Goal: Task Accomplishment & Management: Use online tool/utility

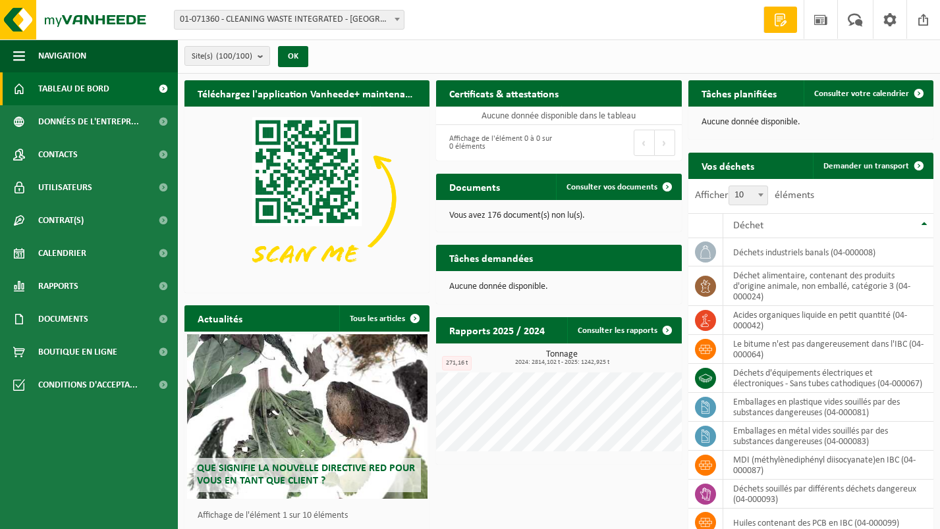
click at [281, 14] on span "01-071360 - CLEANING WASTE INTEGRATED - [GEOGRAPHIC_DATA][PERSON_NAME]" at bounding box center [289, 20] width 229 height 18
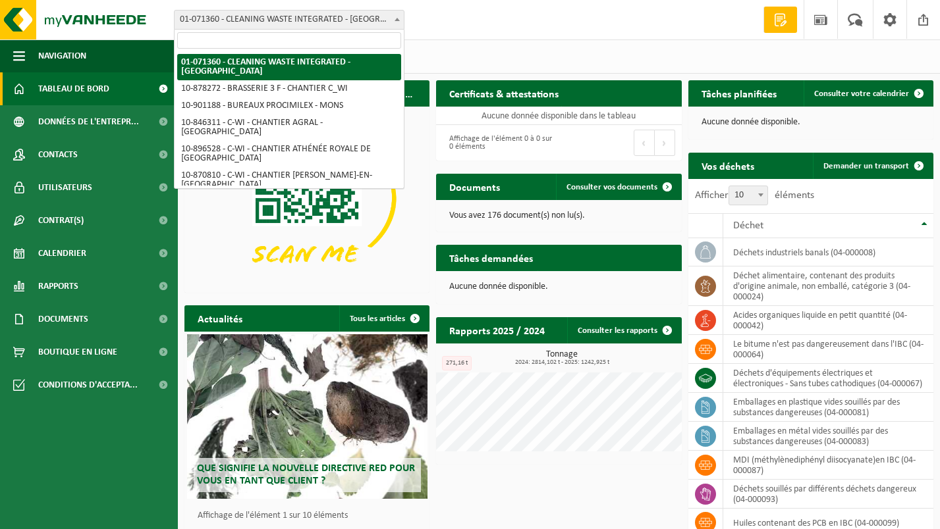
click at [264, 49] on input "search" at bounding box center [289, 40] width 224 height 16
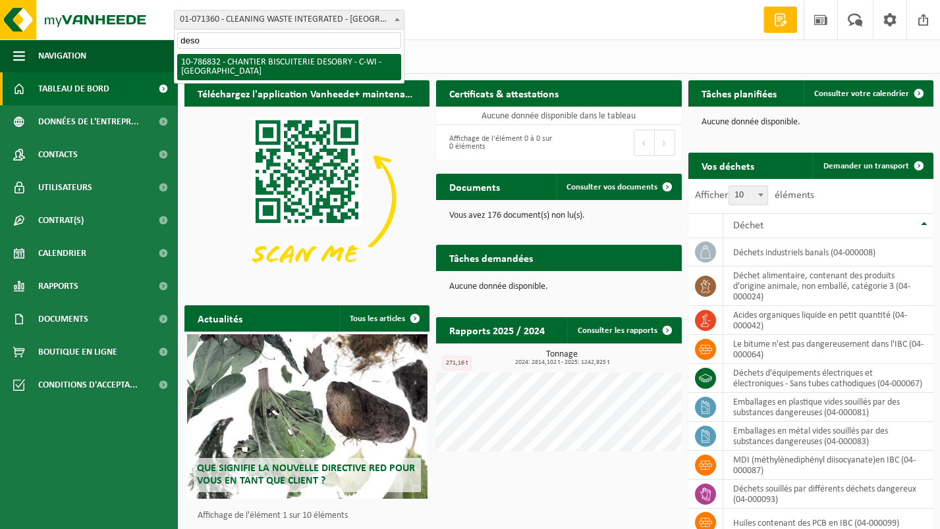
type input "deso"
select select "106106"
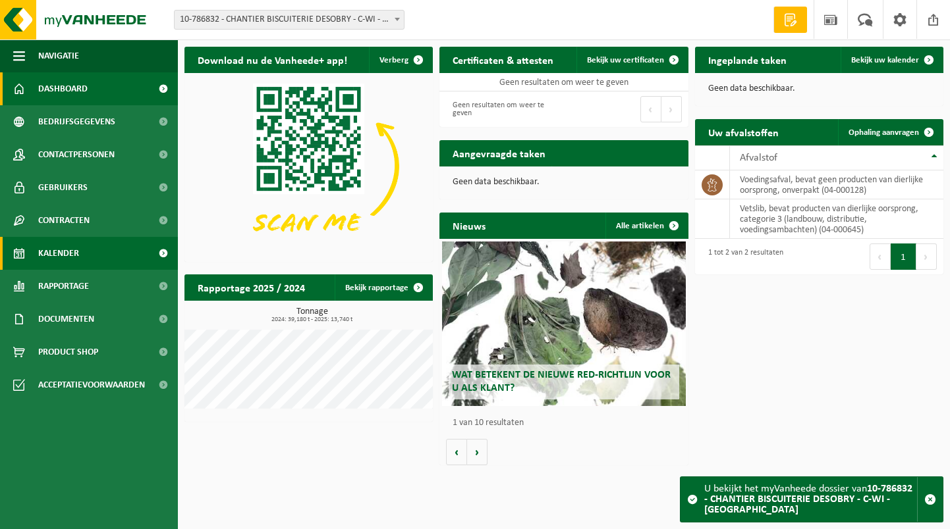
click at [103, 250] on link "Kalender" at bounding box center [89, 253] width 178 height 33
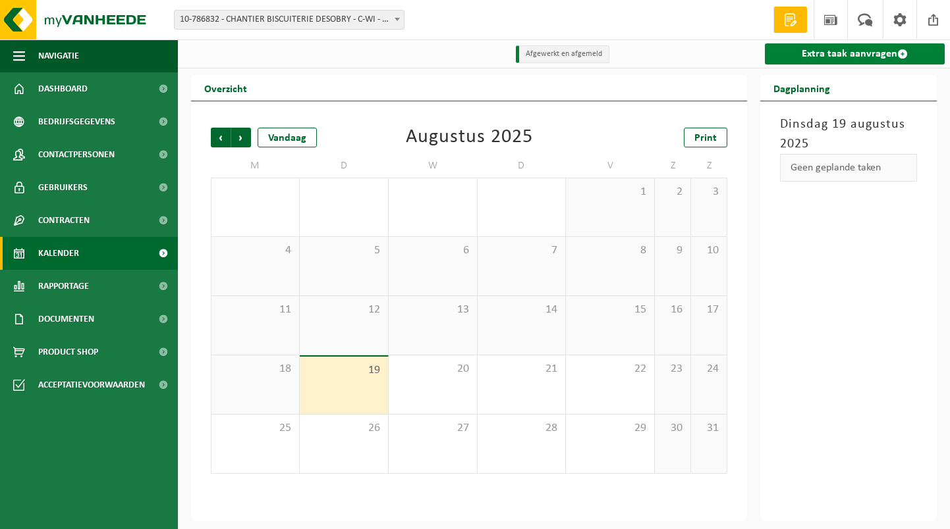
click at [880, 48] on link "Extra taak aanvragen" at bounding box center [855, 53] width 180 height 21
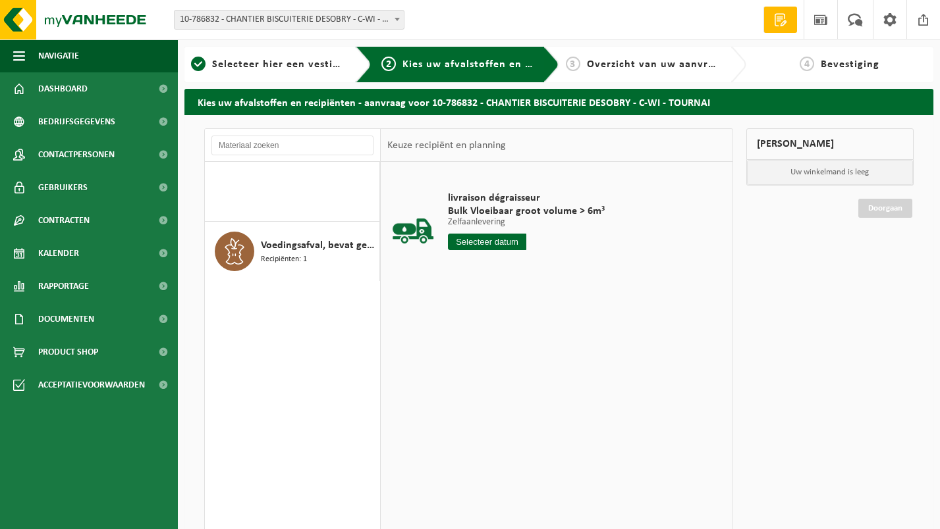
click at [516, 243] on input "text" at bounding box center [487, 242] width 78 height 16
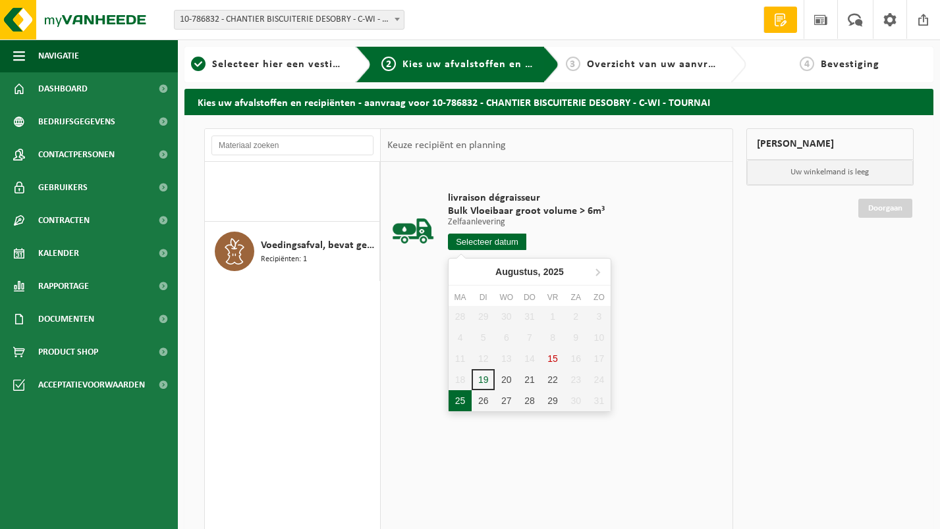
click at [460, 403] on div "25" at bounding box center [459, 400] width 23 height 21
type input "Van [DATE]"
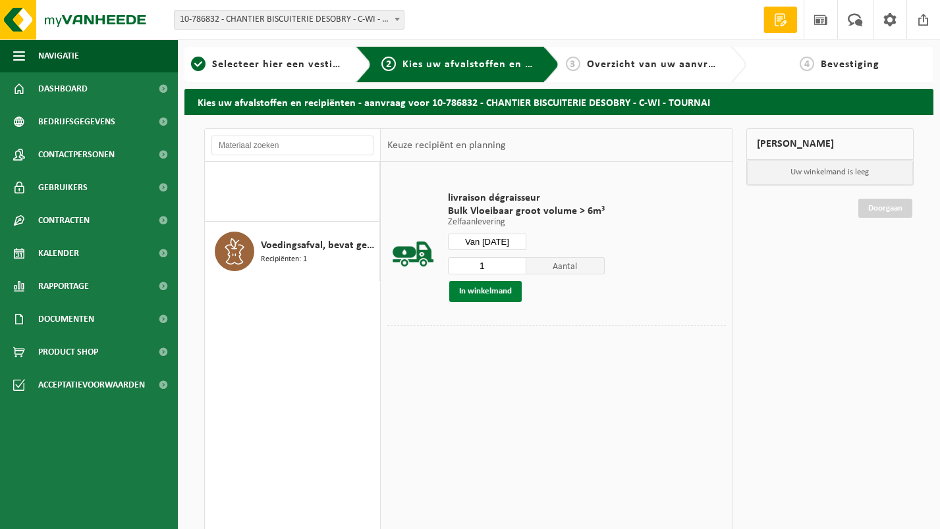
click at [496, 294] on button "In winkelmand" at bounding box center [485, 291] width 72 height 21
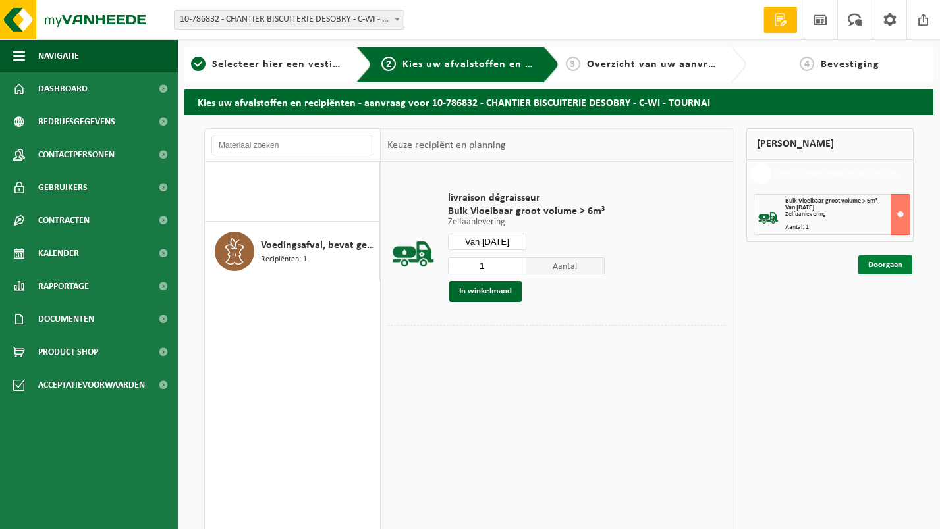
click at [898, 261] on link "Doorgaan" at bounding box center [885, 264] width 54 height 19
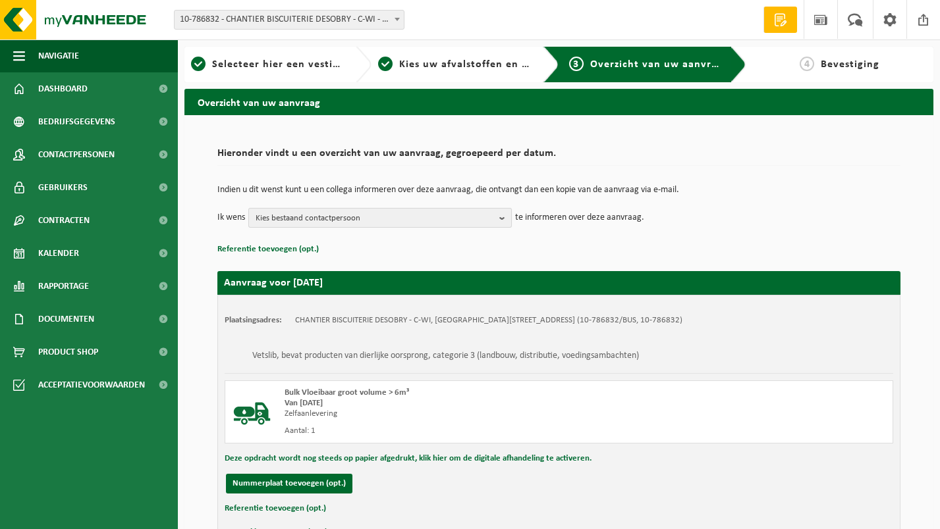
click at [439, 217] on span "Kies bestaand contactpersoon" at bounding box center [374, 219] width 238 height 20
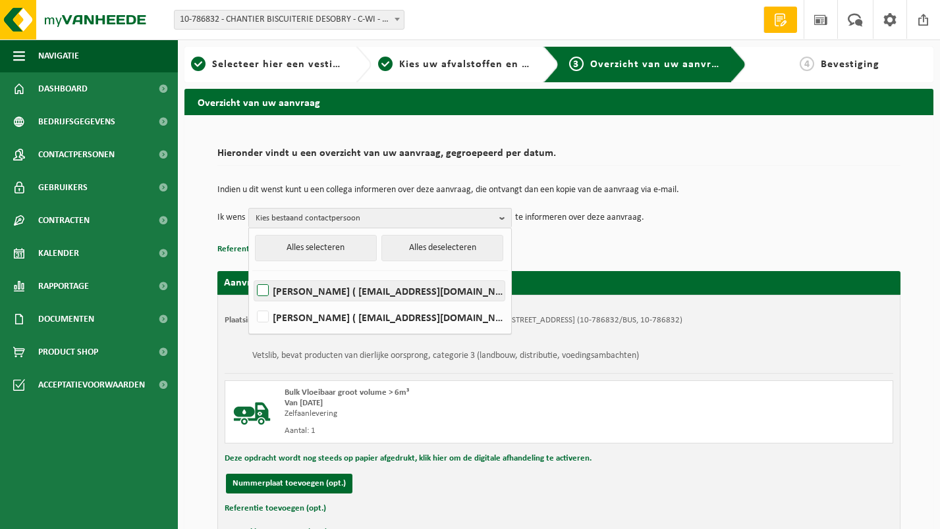
click at [344, 287] on label "JEROMINE BRUNIN ( brunin@c-wi.be )" at bounding box center [379, 291] width 250 height 20
click at [252, 275] on input "JEROMINE BRUNIN ( brunin@c-wi.be )" at bounding box center [252, 274] width 1 height 1
checkbox input "true"
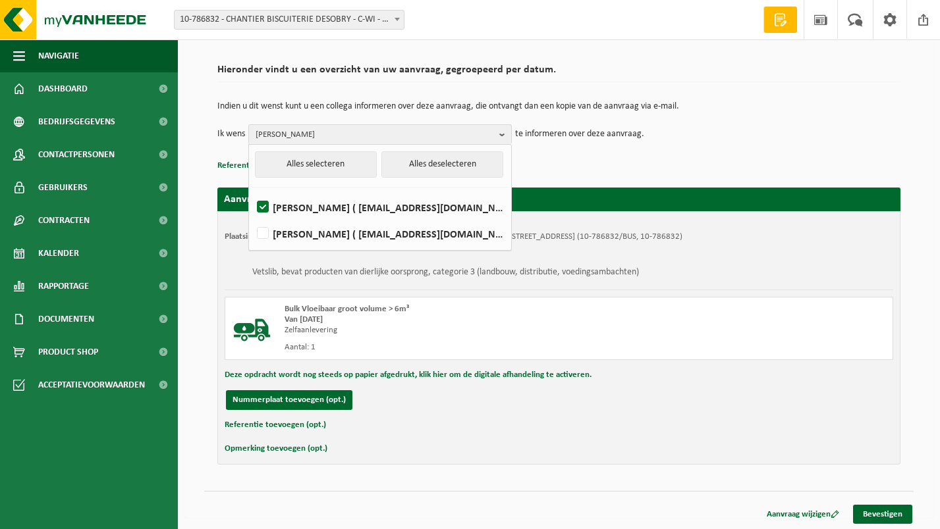
scroll to position [86, 0]
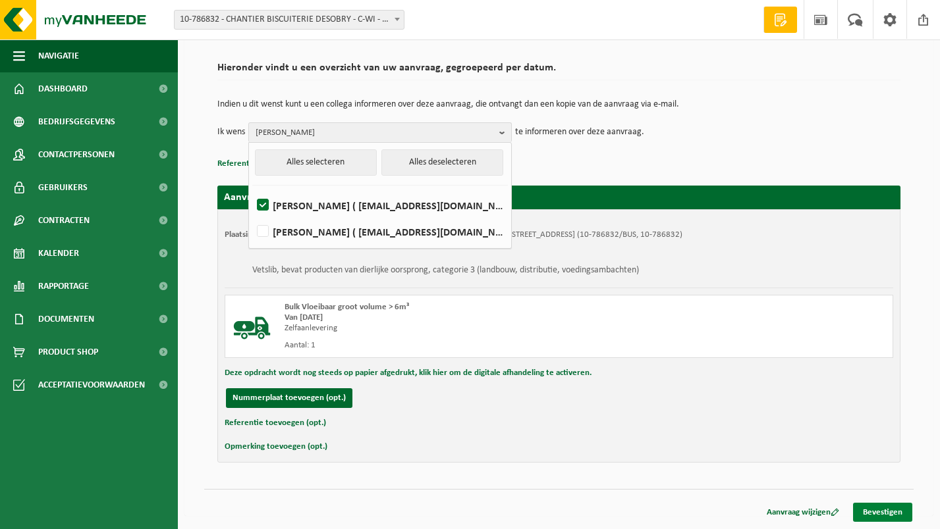
click at [870, 516] on link "Bevestigen" at bounding box center [882, 512] width 59 height 19
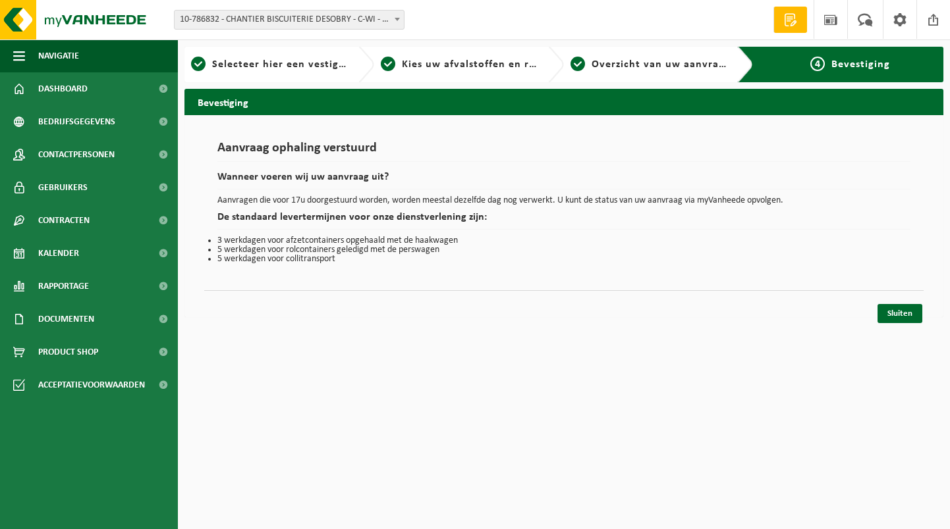
click at [307, 20] on span "10-786832 - CHANTIER BISCUITERIE DESOBRY - C-WI - [GEOGRAPHIC_DATA]" at bounding box center [289, 20] width 229 height 18
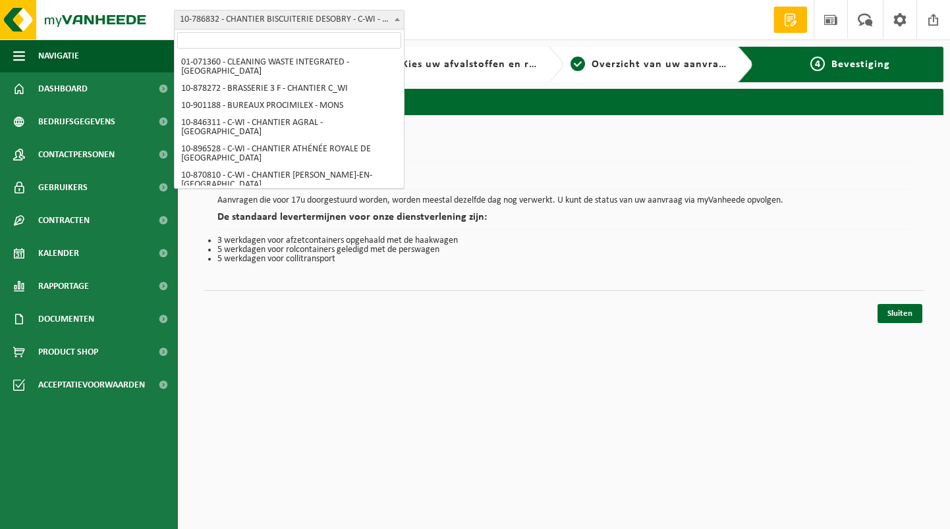
scroll to position [385, 0]
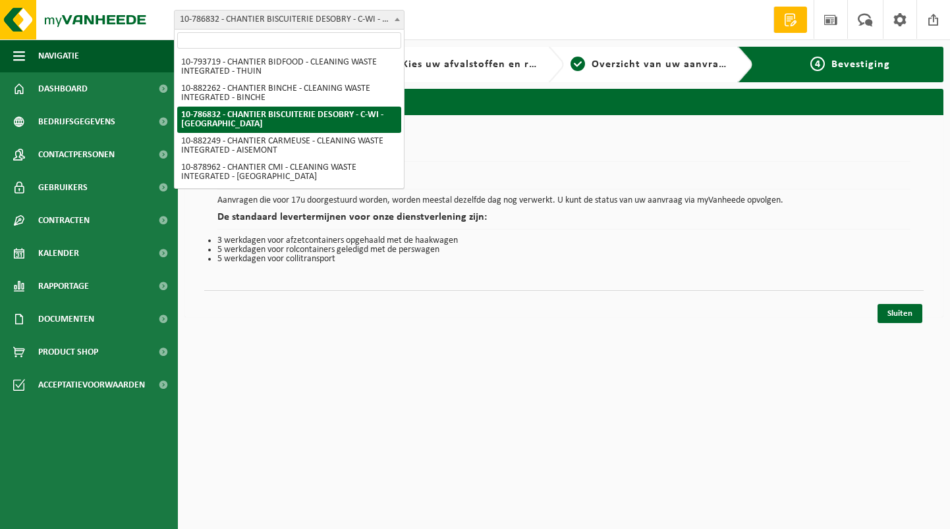
click at [293, 40] on input "search" at bounding box center [289, 40] width 224 height 16
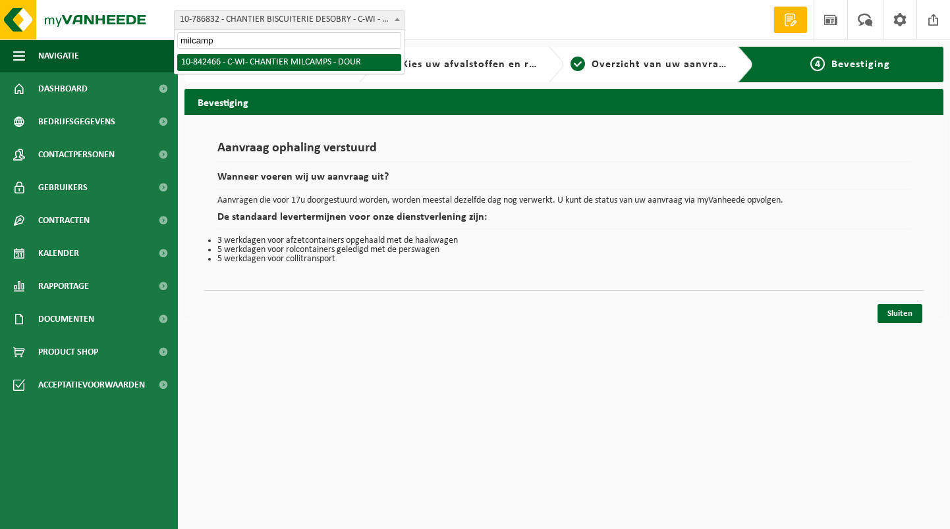
type input "milcamps"
select select "92551"
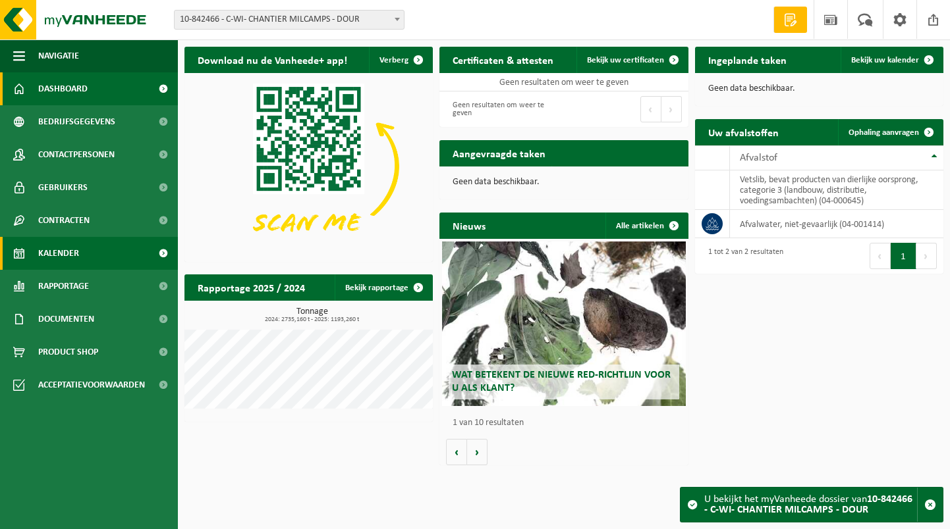
click at [97, 252] on link "Kalender" at bounding box center [89, 253] width 178 height 33
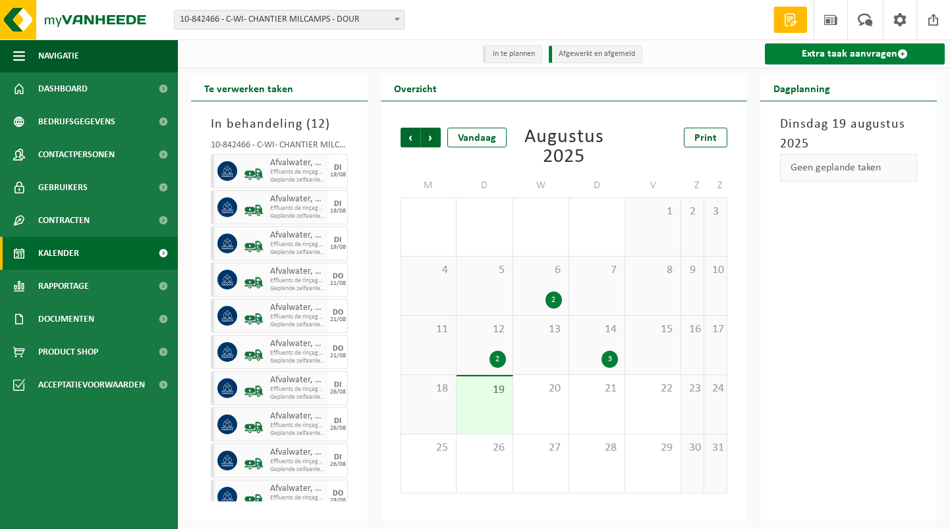
click at [819, 53] on link "Extra taak aanvragen" at bounding box center [855, 53] width 180 height 21
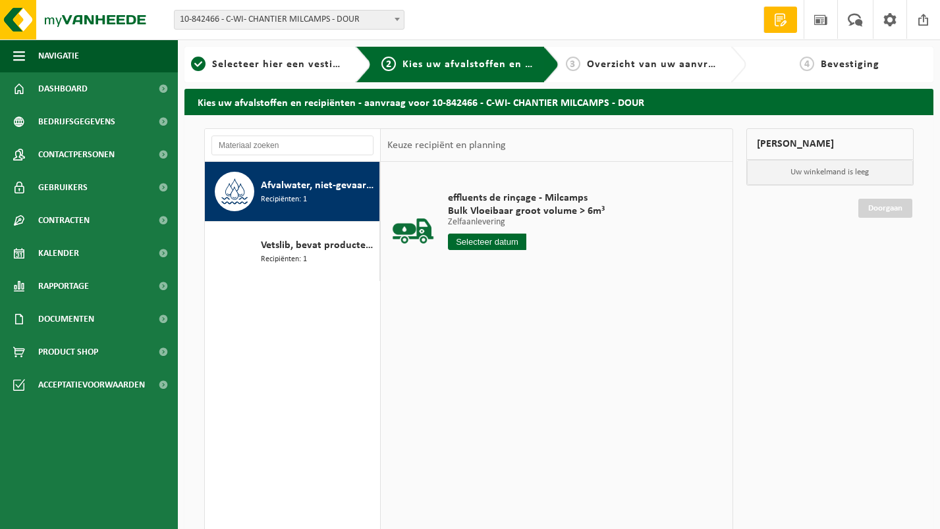
click at [499, 238] on input "text" at bounding box center [487, 242] width 78 height 16
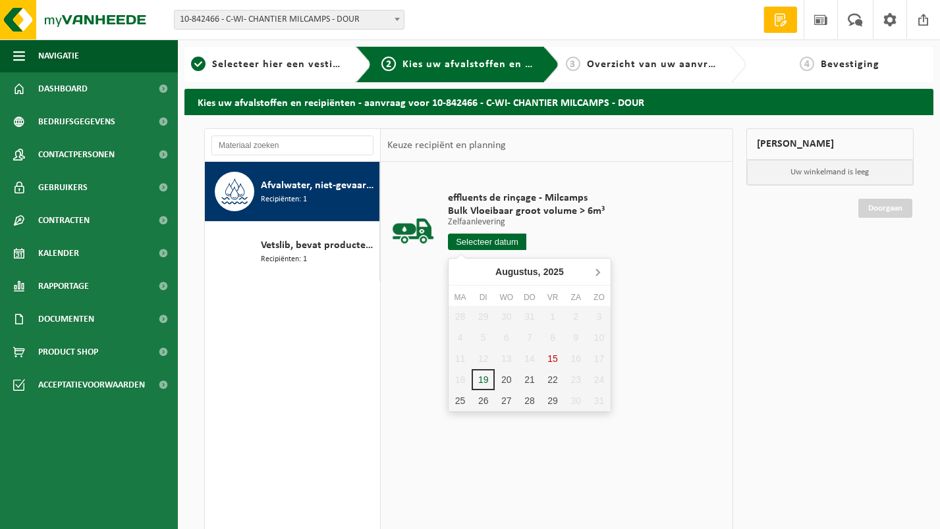
click at [596, 271] on icon at bounding box center [597, 271] width 21 height 21
click at [477, 315] on div "2" at bounding box center [482, 316] width 23 height 21
type input "Van 2025-09-02"
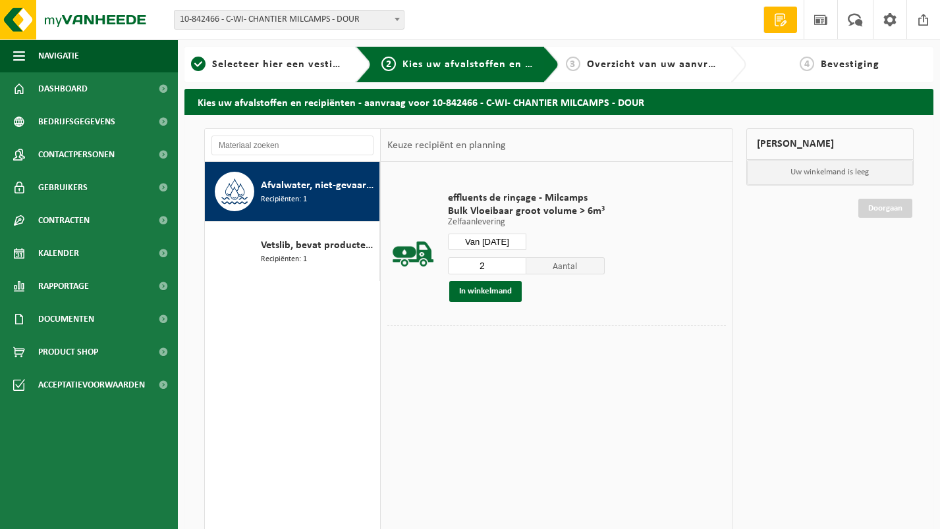
click at [514, 261] on input "2" at bounding box center [487, 265] width 78 height 17
type input "3"
click at [514, 261] on input "3" at bounding box center [487, 265] width 78 height 17
click at [497, 298] on button "In winkelmand" at bounding box center [485, 291] width 72 height 21
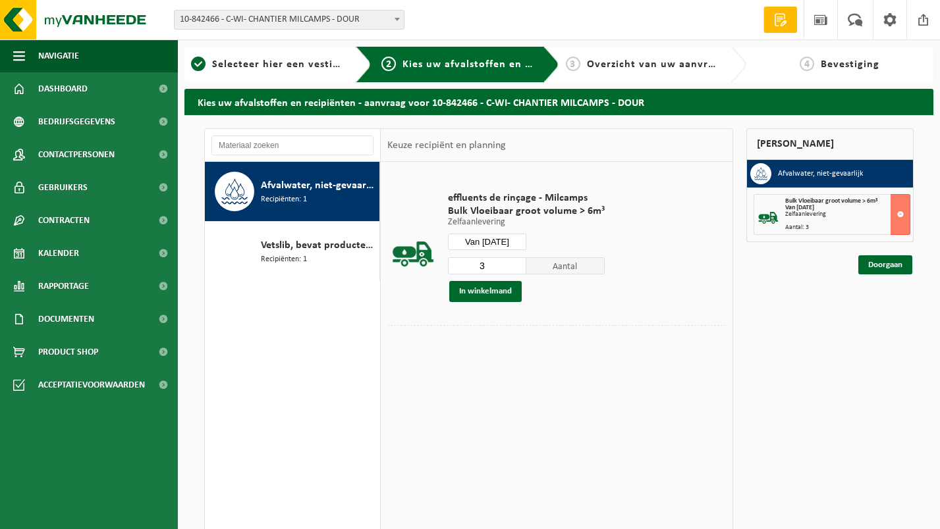
click at [493, 245] on input "Van [DATE]" at bounding box center [487, 242] width 78 height 16
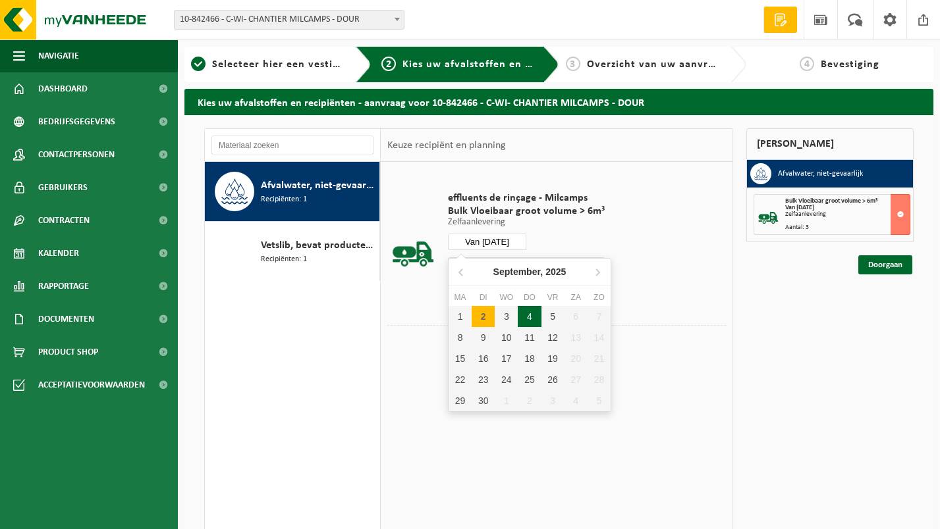
click at [528, 311] on div "4" at bounding box center [529, 316] width 23 height 21
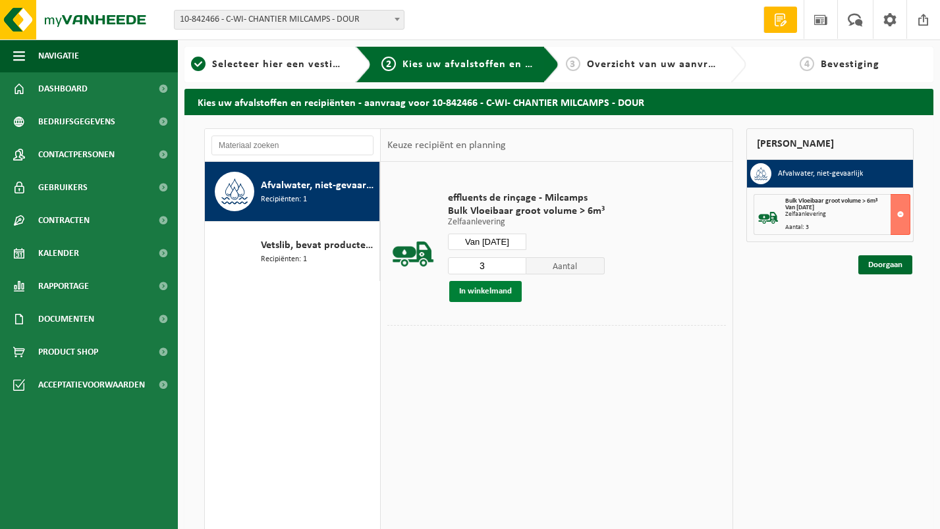
click at [504, 292] on button "In winkelmand" at bounding box center [485, 291] width 72 height 21
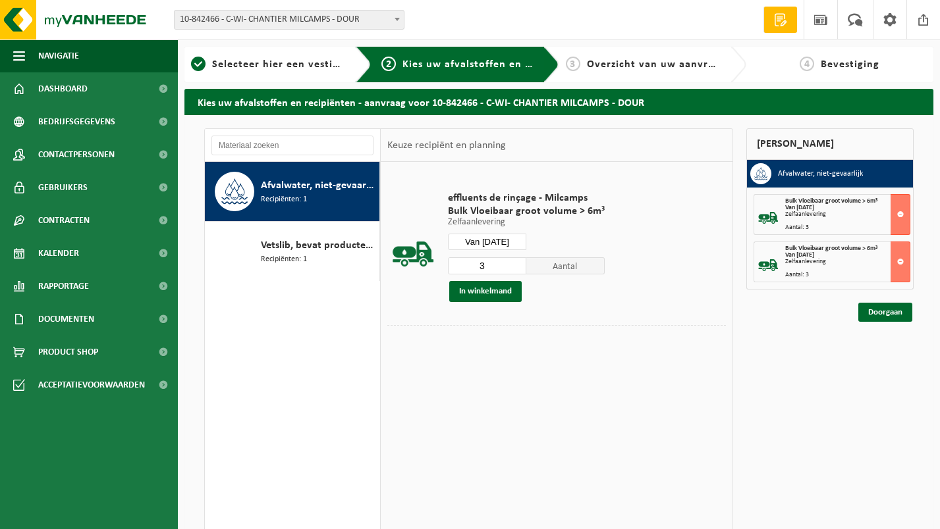
click at [499, 248] on input "Van 2025-09-04" at bounding box center [487, 242] width 78 height 16
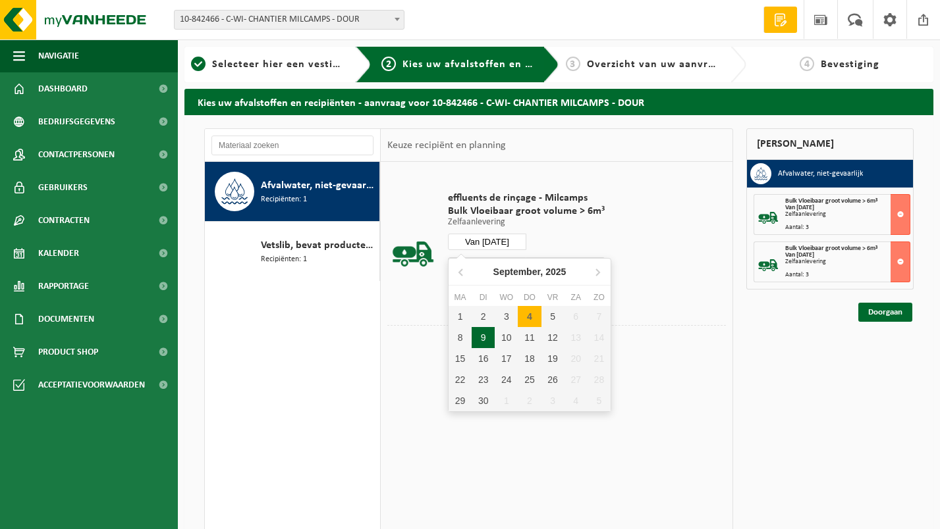
click at [484, 337] on div "9" at bounding box center [482, 337] width 23 height 21
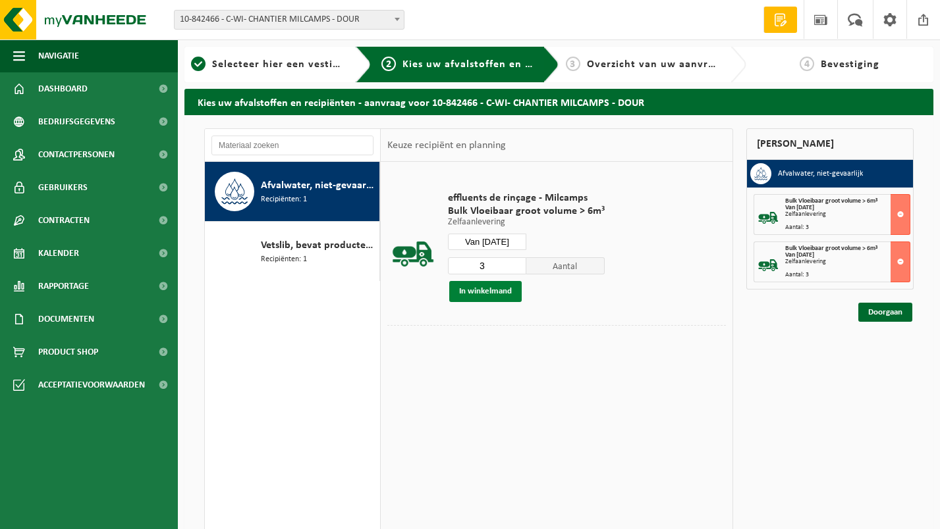
click at [483, 292] on button "In winkelmand" at bounding box center [485, 291] width 72 height 21
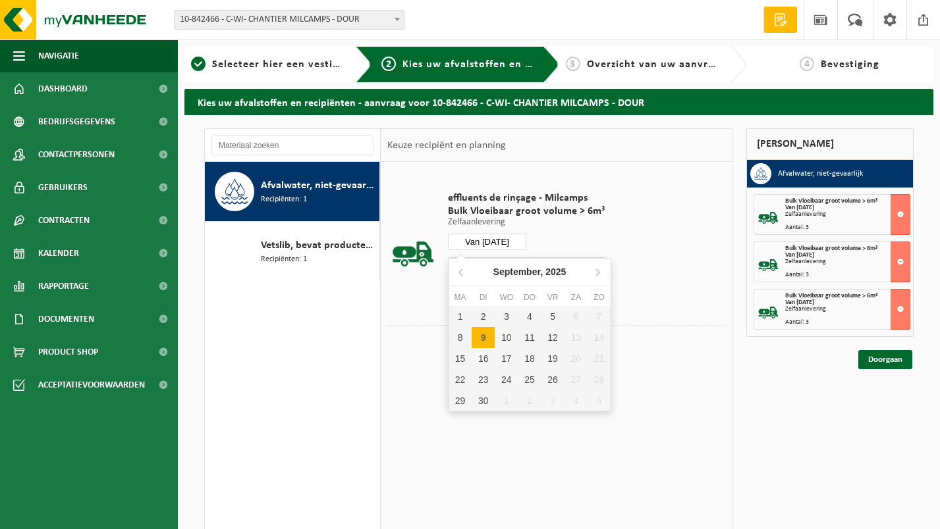
click at [483, 240] on input "Van 2025-09-09" at bounding box center [487, 242] width 78 height 16
click at [524, 335] on div "11" at bounding box center [529, 337] width 23 height 21
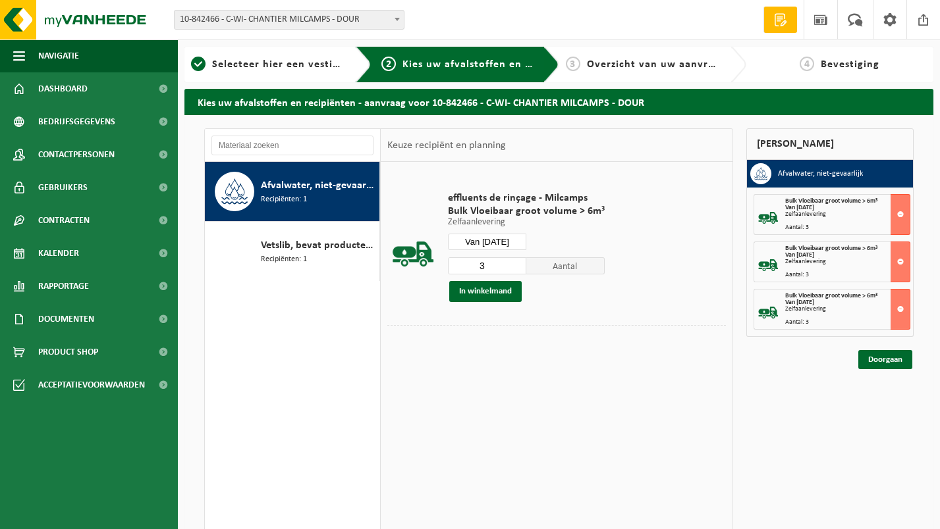
click at [502, 298] on button "In winkelmand" at bounding box center [485, 291] width 72 height 21
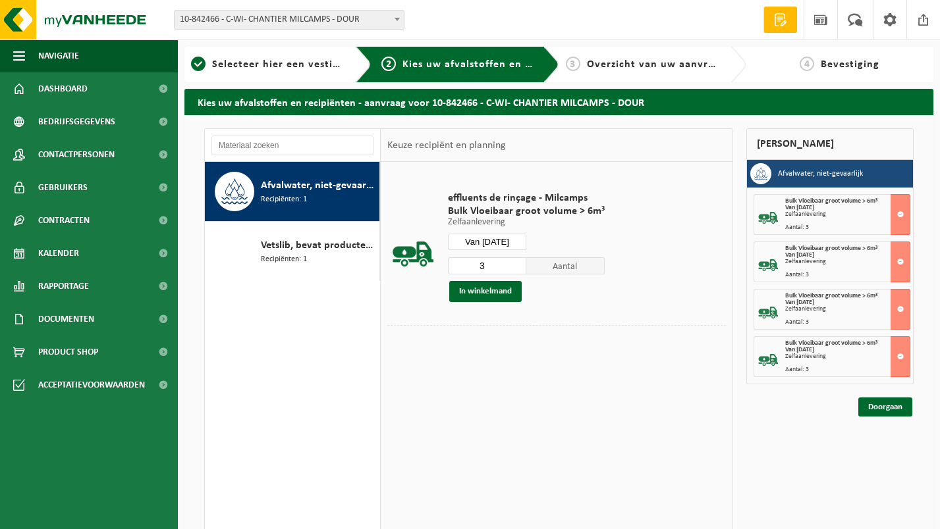
click at [489, 236] on input "Van 2025-09-11" at bounding box center [487, 242] width 78 height 16
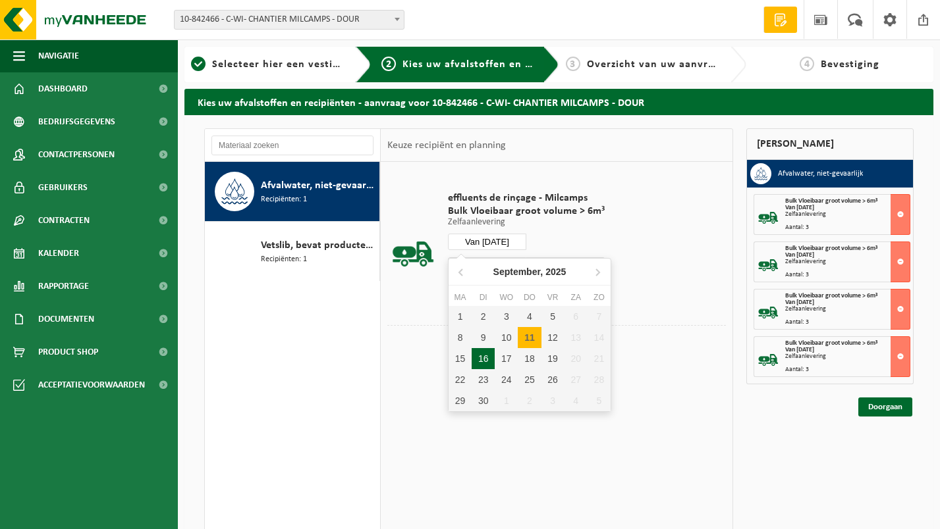
click at [487, 352] on div "16" at bounding box center [482, 358] width 23 height 21
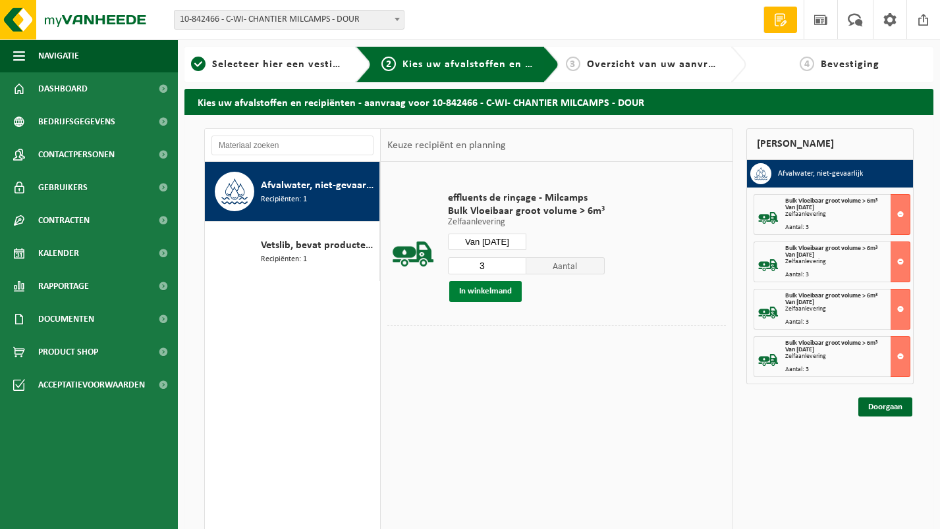
click at [490, 294] on button "In winkelmand" at bounding box center [485, 291] width 72 height 21
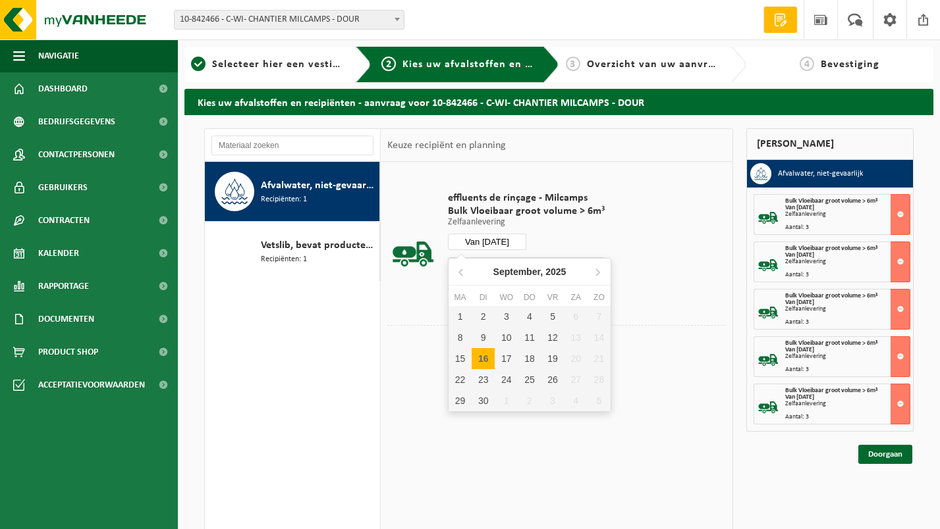
click at [495, 242] on input "Van 2025-09-16" at bounding box center [487, 242] width 78 height 16
click at [534, 353] on div "18" at bounding box center [529, 358] width 23 height 21
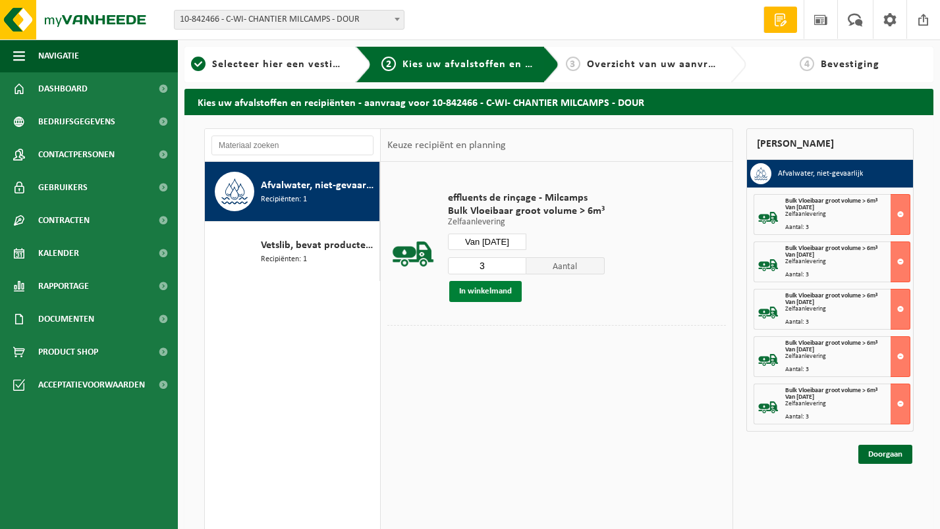
click at [493, 296] on button "In winkelmand" at bounding box center [485, 291] width 72 height 21
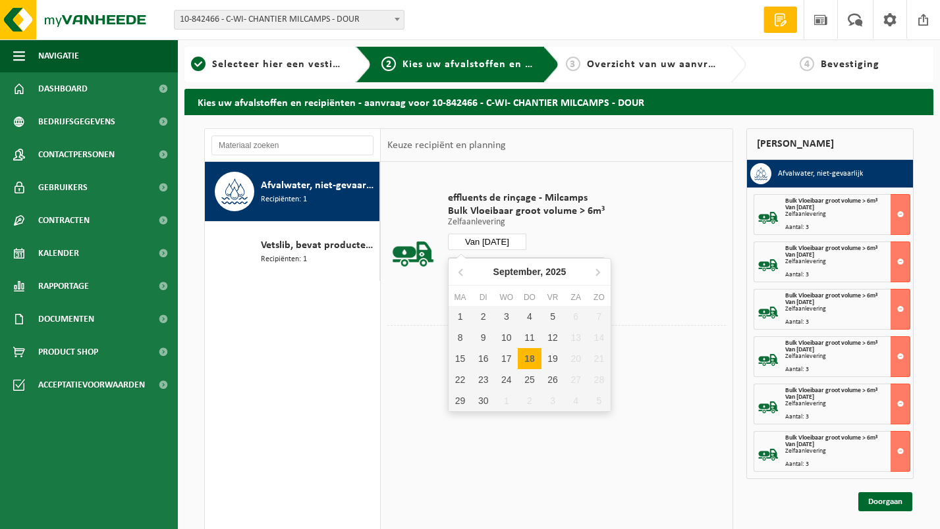
click at [489, 240] on input "Van 2025-09-18" at bounding box center [487, 242] width 78 height 16
click at [484, 378] on div "23" at bounding box center [482, 379] width 23 height 21
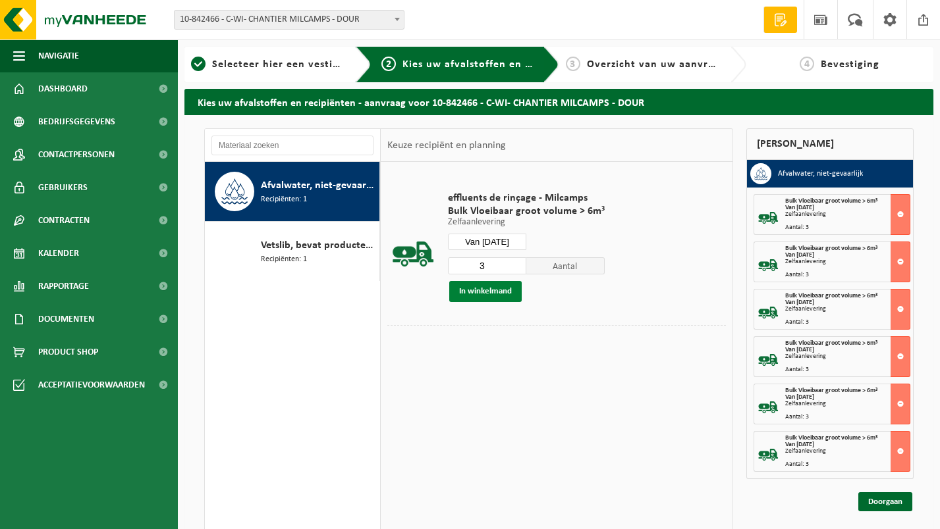
click at [489, 290] on button "In winkelmand" at bounding box center [485, 291] width 72 height 21
click at [495, 244] on input "Van 2025-09-23" at bounding box center [487, 242] width 78 height 16
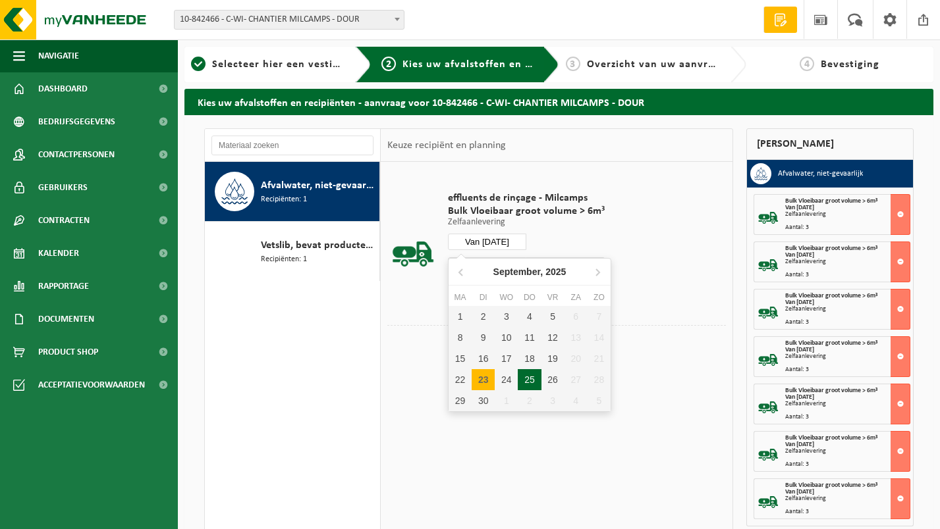
click at [534, 379] on div "25" at bounding box center [529, 379] width 23 height 21
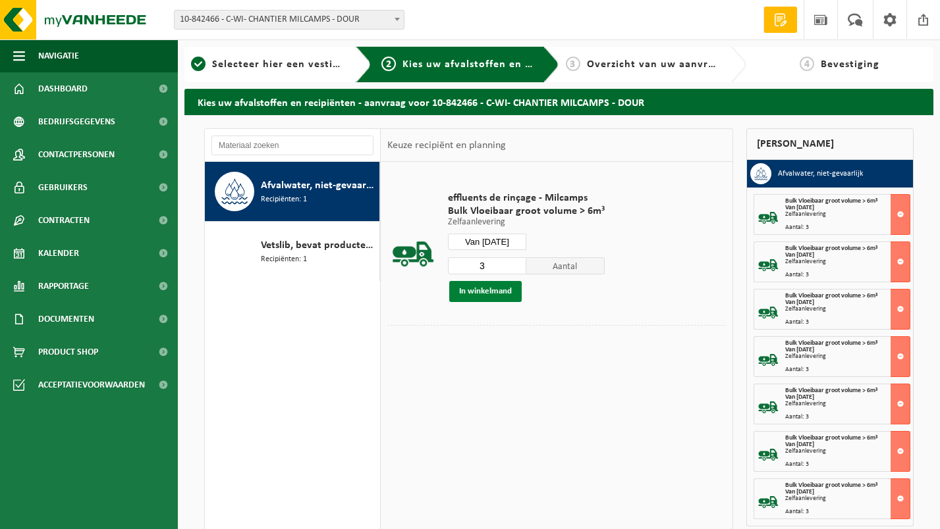
click at [491, 289] on button "In winkelmand" at bounding box center [485, 291] width 72 height 21
click at [483, 244] on input "Van 2025-09-25" at bounding box center [487, 242] width 78 height 16
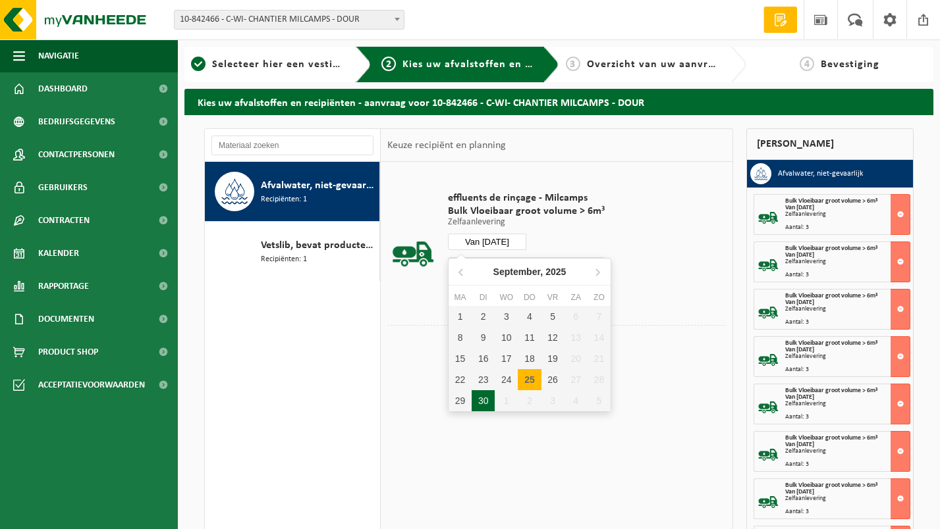
click at [489, 399] on div "30" at bounding box center [482, 400] width 23 height 21
type input "Van 2025-09-30"
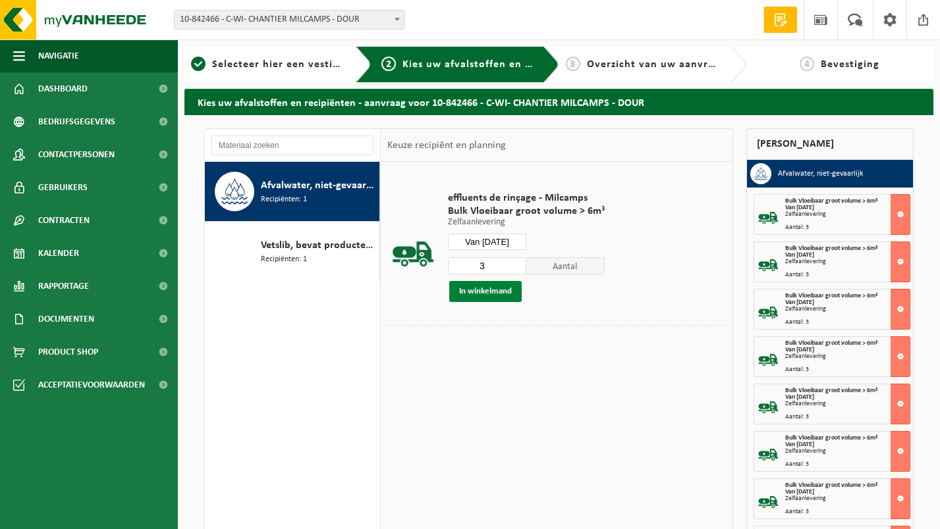
click at [491, 293] on button "In winkelmand" at bounding box center [485, 291] width 72 height 21
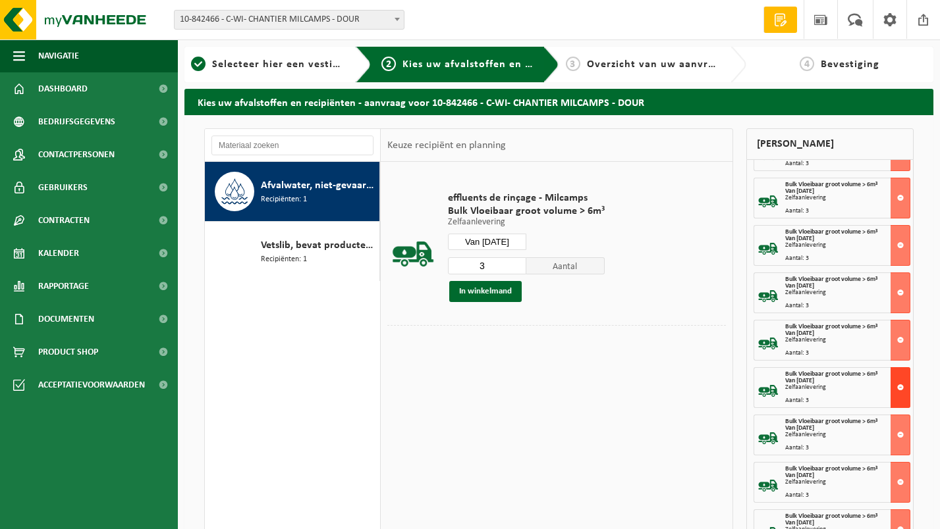
scroll to position [114, 0]
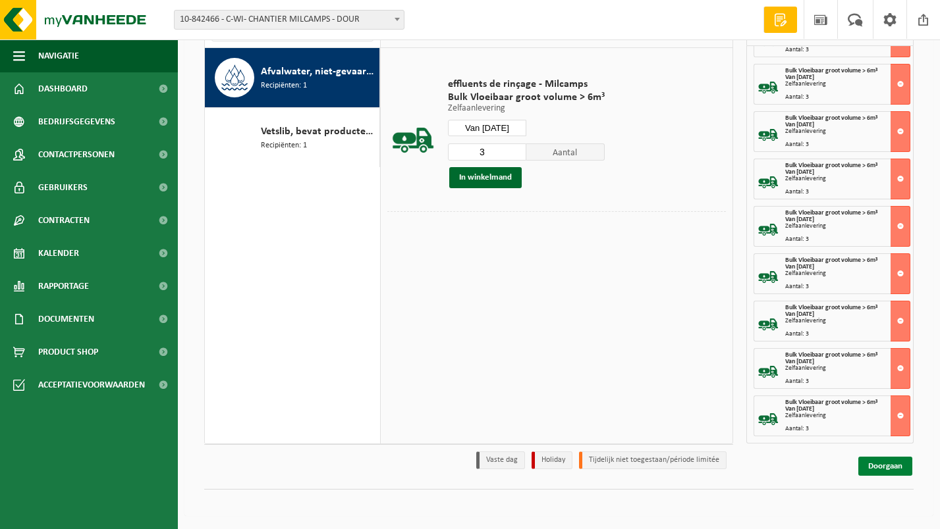
click at [882, 468] on link "Doorgaan" at bounding box center [885, 466] width 54 height 19
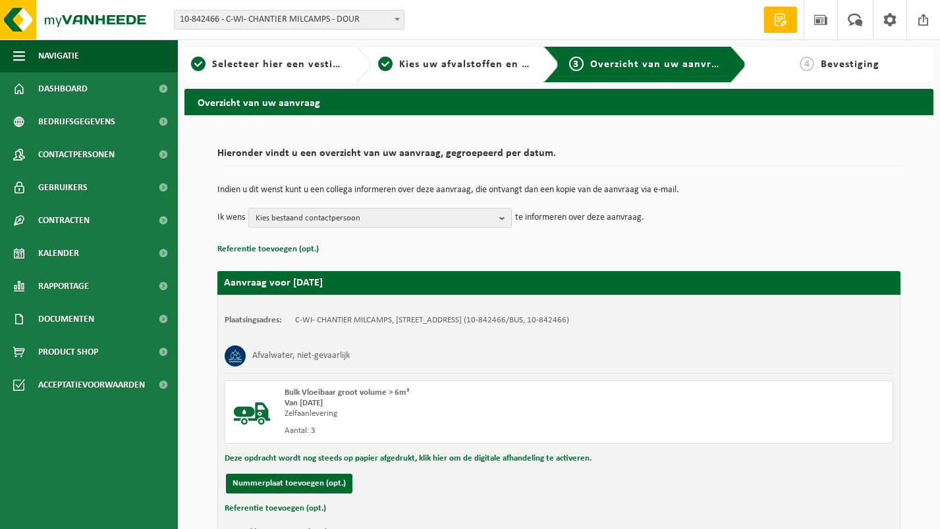
click at [437, 211] on span "Kies bestaand contactpersoon" at bounding box center [374, 219] width 238 height 20
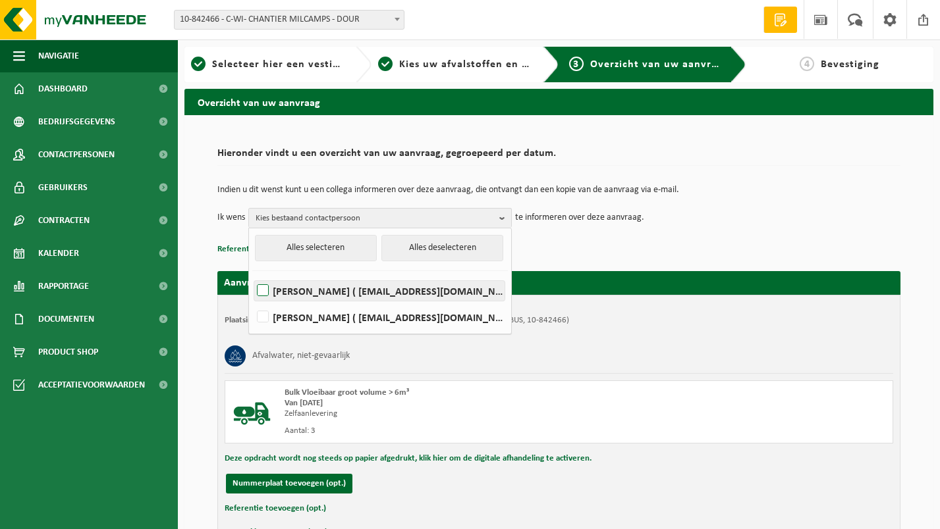
click at [330, 286] on label "[PERSON_NAME] ( [EMAIL_ADDRESS][DOMAIN_NAME] )" at bounding box center [379, 291] width 250 height 20
click at [252, 275] on input "[PERSON_NAME] ( [EMAIL_ADDRESS][DOMAIN_NAME] )" at bounding box center [252, 274] width 1 height 1
checkbox input "true"
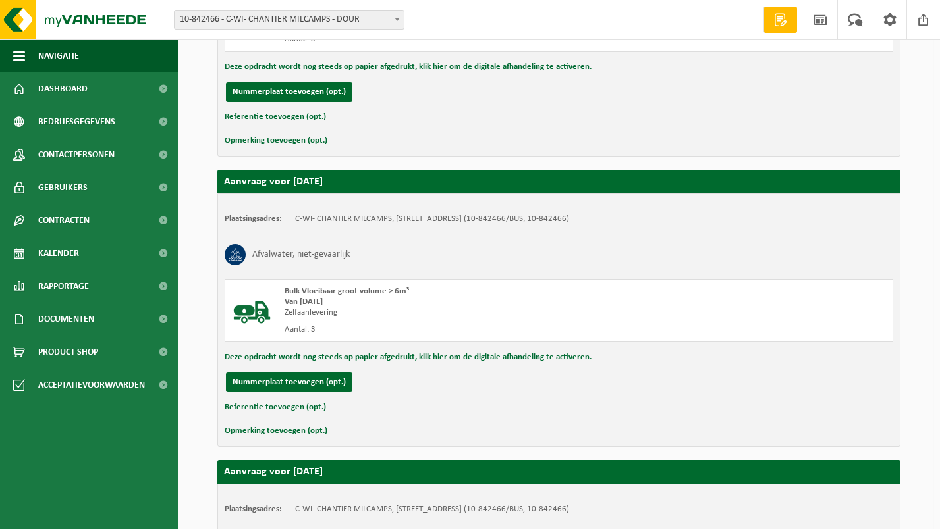
scroll to position [2409, 0]
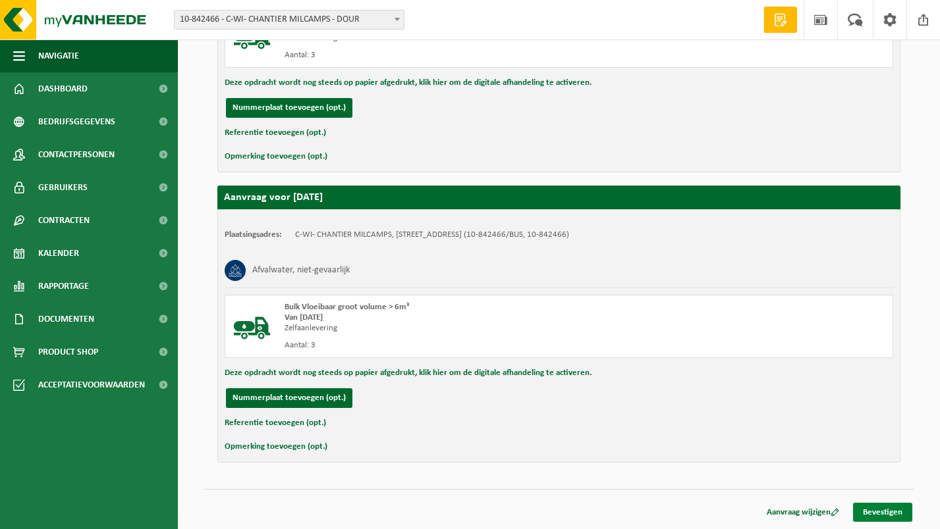
click at [878, 516] on link "Bevestigen" at bounding box center [882, 512] width 59 height 19
